Goal: Share content: Share content

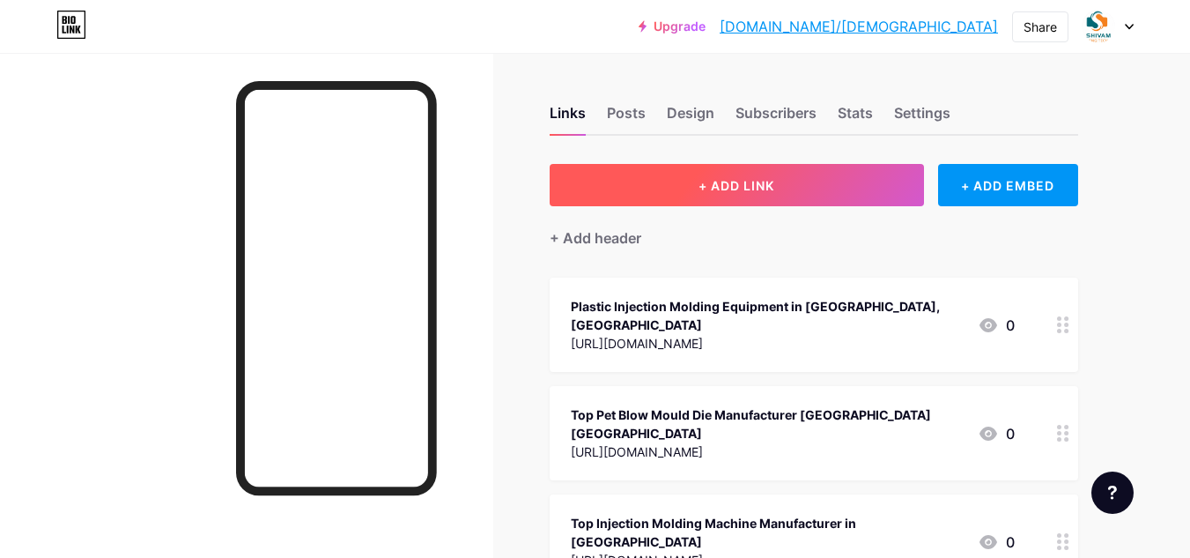
click at [730, 188] on span "+ ADD LINK" at bounding box center [737, 185] width 76 height 15
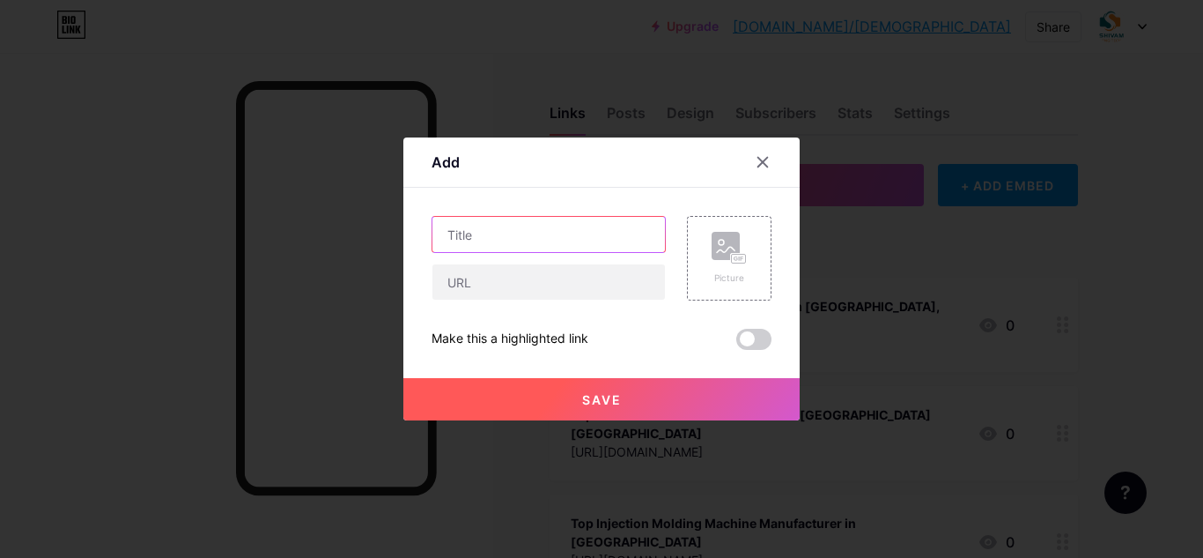
click at [478, 225] on input "text" at bounding box center [549, 234] width 233 height 35
paste input "Plastic Injection Moulding Parts Manufacturer & Supplier in [GEOGRAPHIC_DATA], …"
type input "Plastic Injection Moulding Parts Manufacturer & Supplier in [GEOGRAPHIC_DATA], …"
click at [497, 305] on div "Plastic Injection Moulding Parts Manufacturer & Supplier in [GEOGRAPHIC_DATA], …" at bounding box center [602, 283] width 340 height 134
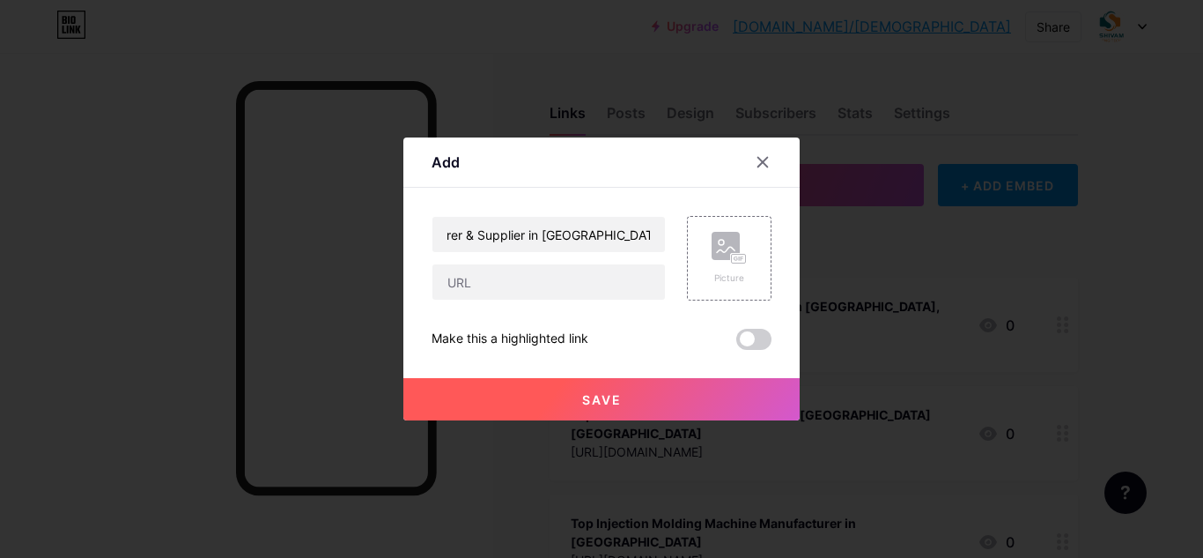
scroll to position [0, 0]
click at [499, 294] on input "text" at bounding box center [549, 281] width 233 height 35
paste input "[URL][DOMAIN_NAME]"
type input "[URL][DOMAIN_NAME]"
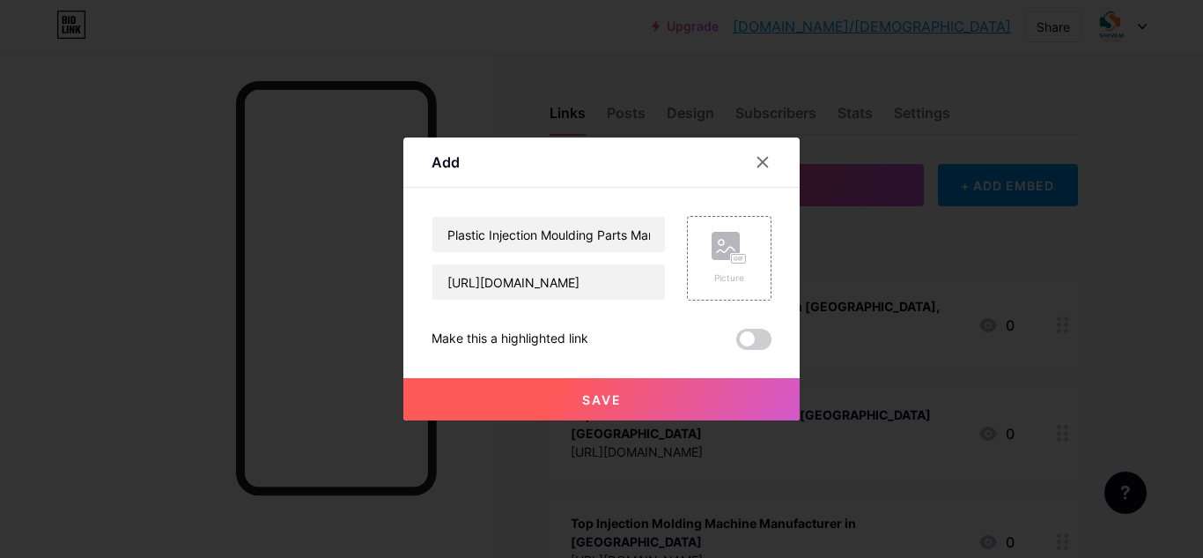
click at [586, 387] on button "Save" at bounding box center [602, 399] width 396 height 42
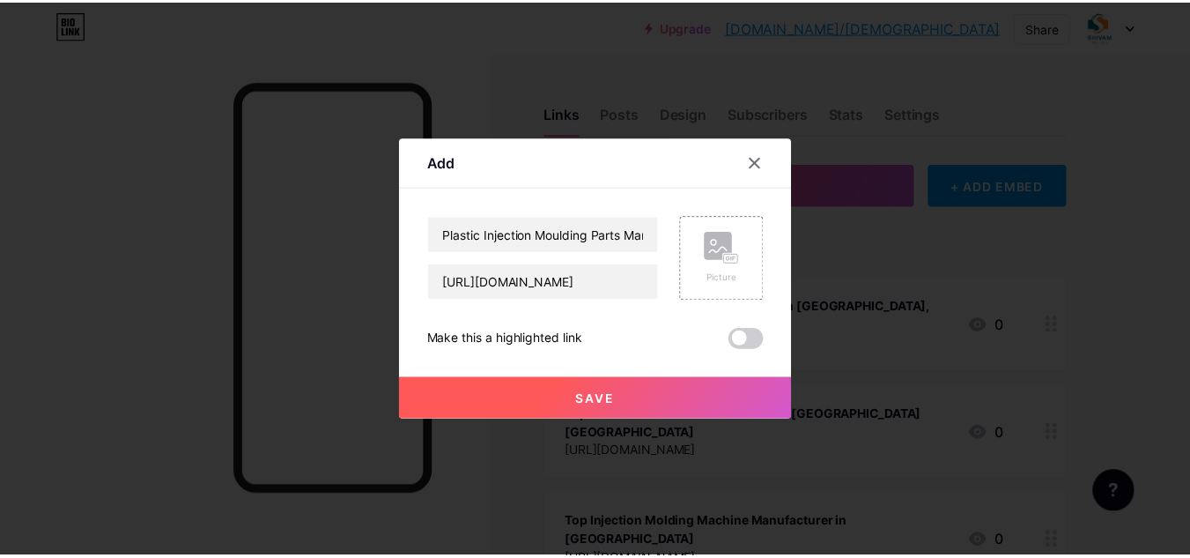
scroll to position [0, 0]
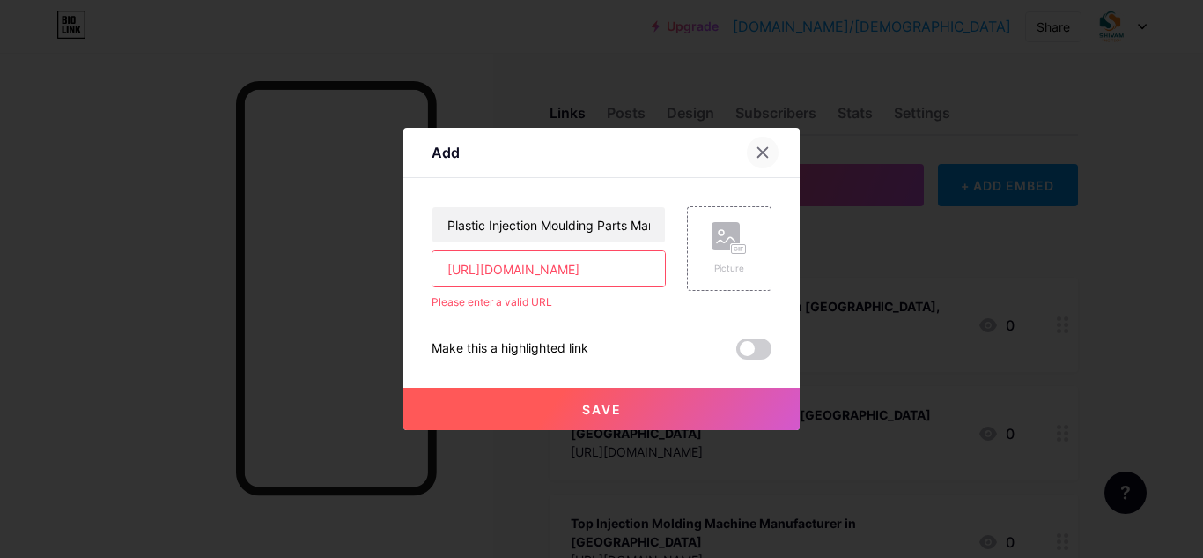
click at [760, 152] on icon at bounding box center [763, 152] width 14 height 14
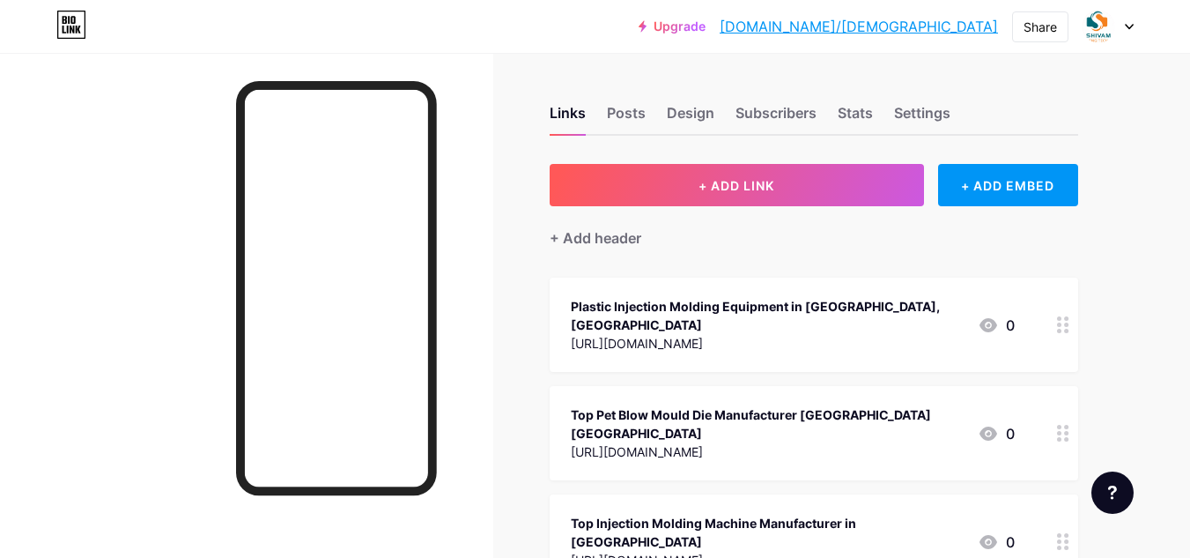
click at [1033, 42] on div "Upgrade [DOMAIN_NAME]/[PERSON_NAME]... [DOMAIN_NAME]/[DEMOGRAPHIC_DATA] Share S…" at bounding box center [595, 26] width 1190 height 53
click at [1045, 28] on div "Share" at bounding box center [1040, 27] width 33 height 19
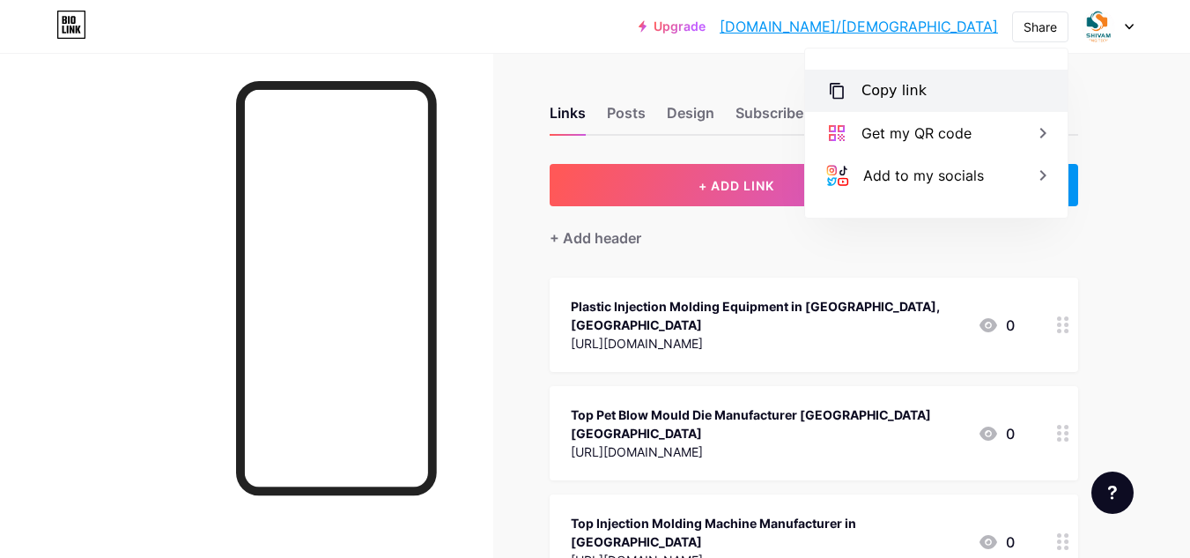
click at [936, 79] on div "Copy link" at bounding box center [936, 91] width 263 height 42
click at [886, 90] on div "Copy link" at bounding box center [894, 90] width 65 height 21
